Goal: Task Accomplishment & Management: Manage account settings

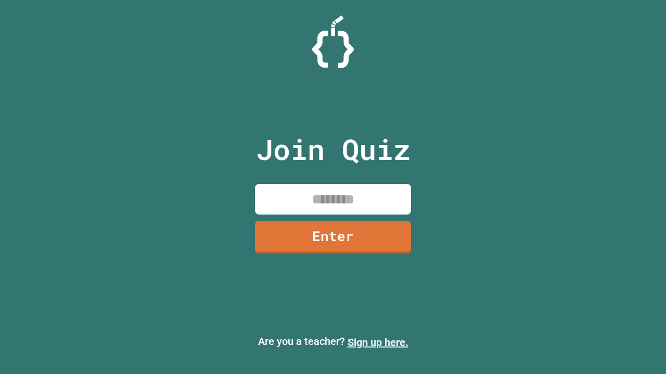
click at [377, 343] on link "Sign up here." at bounding box center [377, 342] width 61 height 12
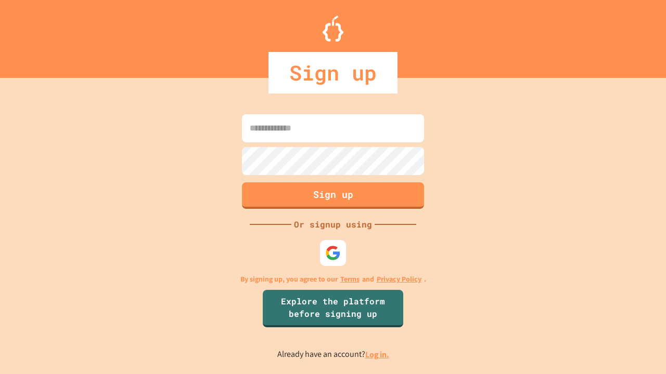
click at [377, 355] on link "Log in." at bounding box center [377, 354] width 24 height 11
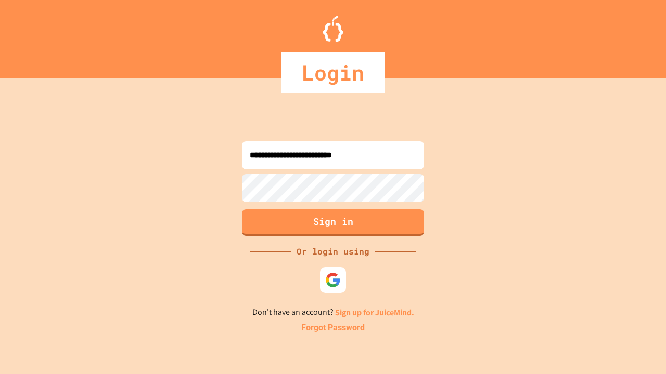
type input "**********"
